Goal: Information Seeking & Learning: Learn about a topic

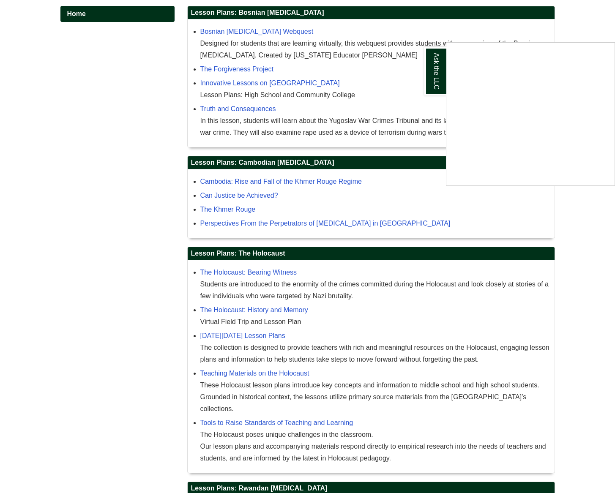
scroll to position [299, 0]
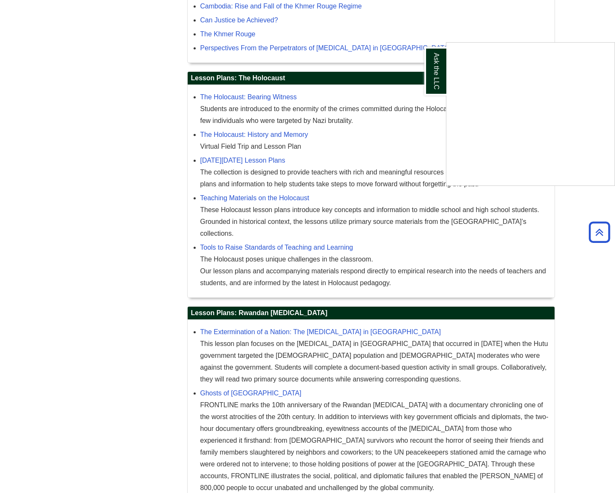
drag, startPoint x: 312, startPoint y: 313, endPoint x: 243, endPoint y: 313, distance: 68.9
click at [243, 313] on div "Ask the LLC" at bounding box center [307, 246] width 615 height 493
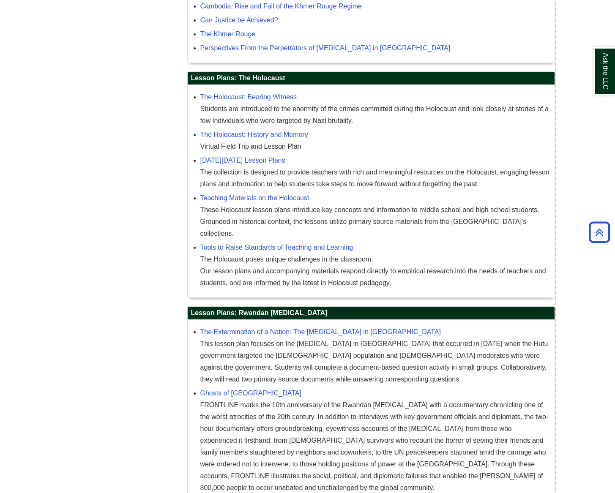
click at [243, 313] on h2 "Lesson Plans: Rwandan [MEDICAL_DATA]" at bounding box center [371, 313] width 367 height 13
click at [240, 314] on h2 "Lesson Plans: Rwandan [MEDICAL_DATA]" at bounding box center [371, 313] width 367 height 13
drag, startPoint x: 241, startPoint y: 313, endPoint x: 307, endPoint y: 317, distance: 66.0
click at [307, 317] on h2 "Lesson Plans: Rwandan [MEDICAL_DATA]" at bounding box center [371, 313] width 367 height 13
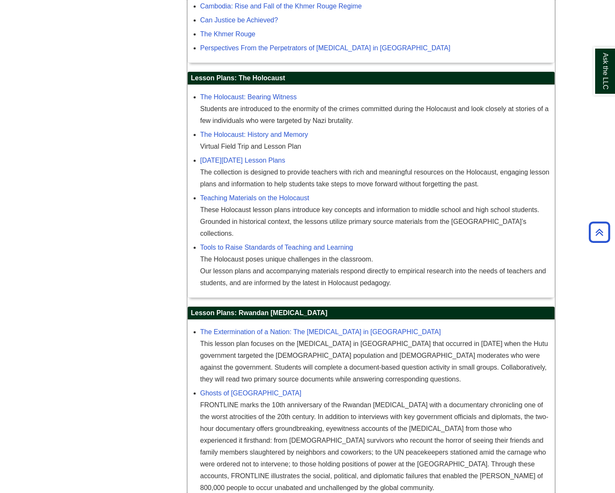
copy h2 "Rwandan Genocide"
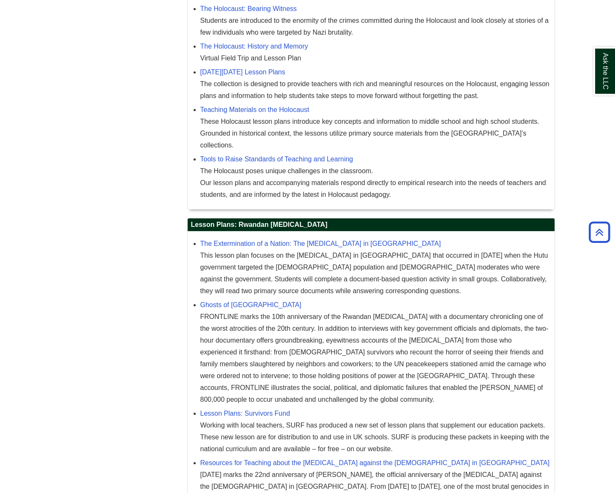
scroll to position [382, 0]
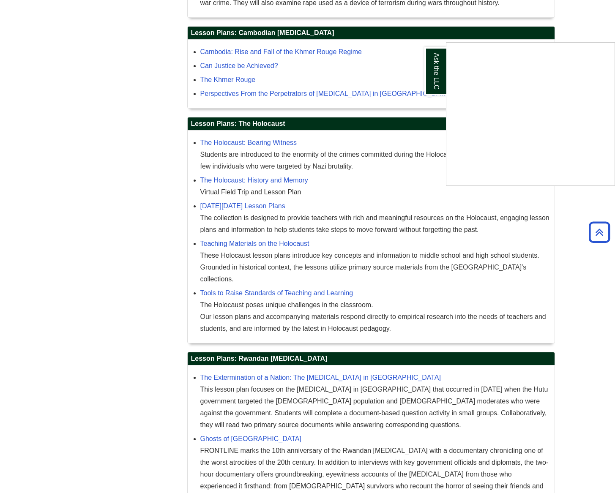
drag, startPoint x: 615, startPoint y: 215, endPoint x: 627, endPoint y: -30, distance: 245.5
click at [615, 0] on html "Skip to Main Content Toggle navigation Home Access Services Access Services Pol…" at bounding box center [307, 254] width 615 height 1016
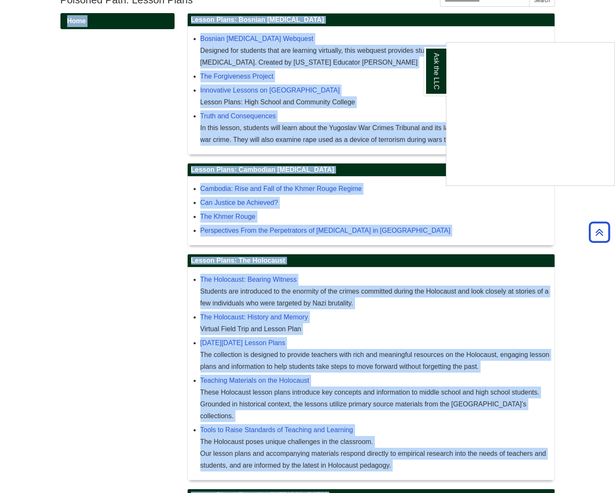
click at [99, 109] on div "Ask the LLC" at bounding box center [307, 246] width 615 height 493
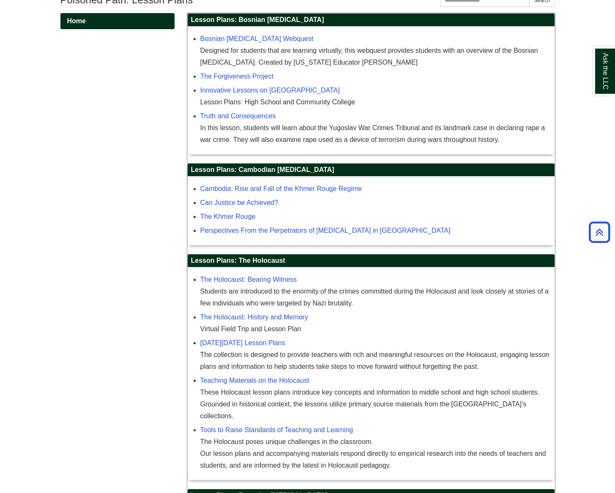
drag, startPoint x: 304, startPoint y: 21, endPoint x: 254, endPoint y: 21, distance: 50.7
click at [239, 20] on h2 "Lesson Plans: Bosnian [MEDICAL_DATA]" at bounding box center [371, 20] width 367 height 13
copy h2 "Bosnian Genocide"
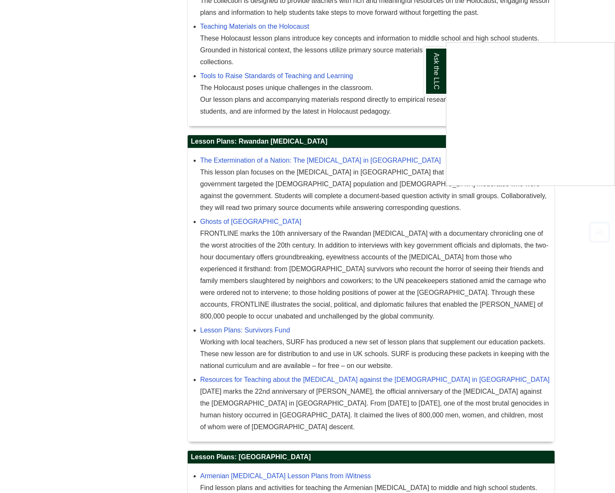
scroll to position [512, 0]
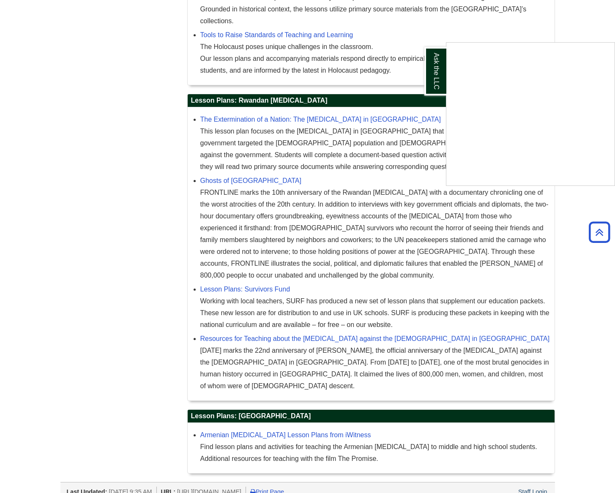
click at [261, 428] on div "Ask the LLC" at bounding box center [307, 246] width 615 height 493
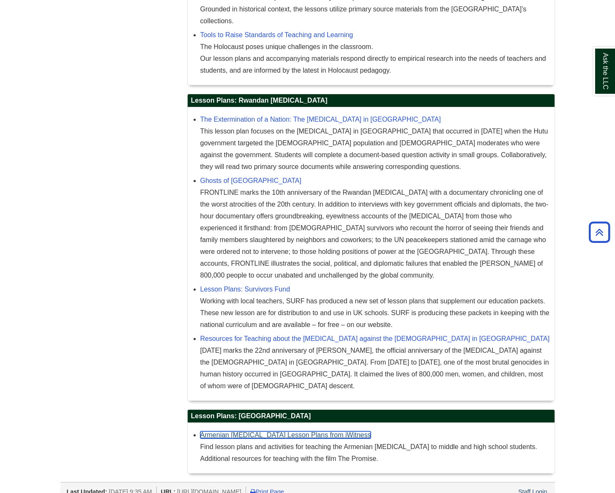
click at [262, 432] on link "Armenian [MEDICAL_DATA] Lesson Plans from iWitness" at bounding box center [285, 435] width 171 height 7
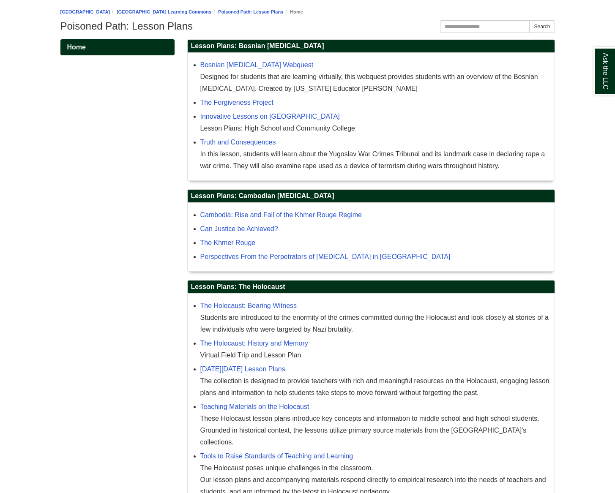
scroll to position [0, 0]
